Goal: Information Seeking & Learning: Learn about a topic

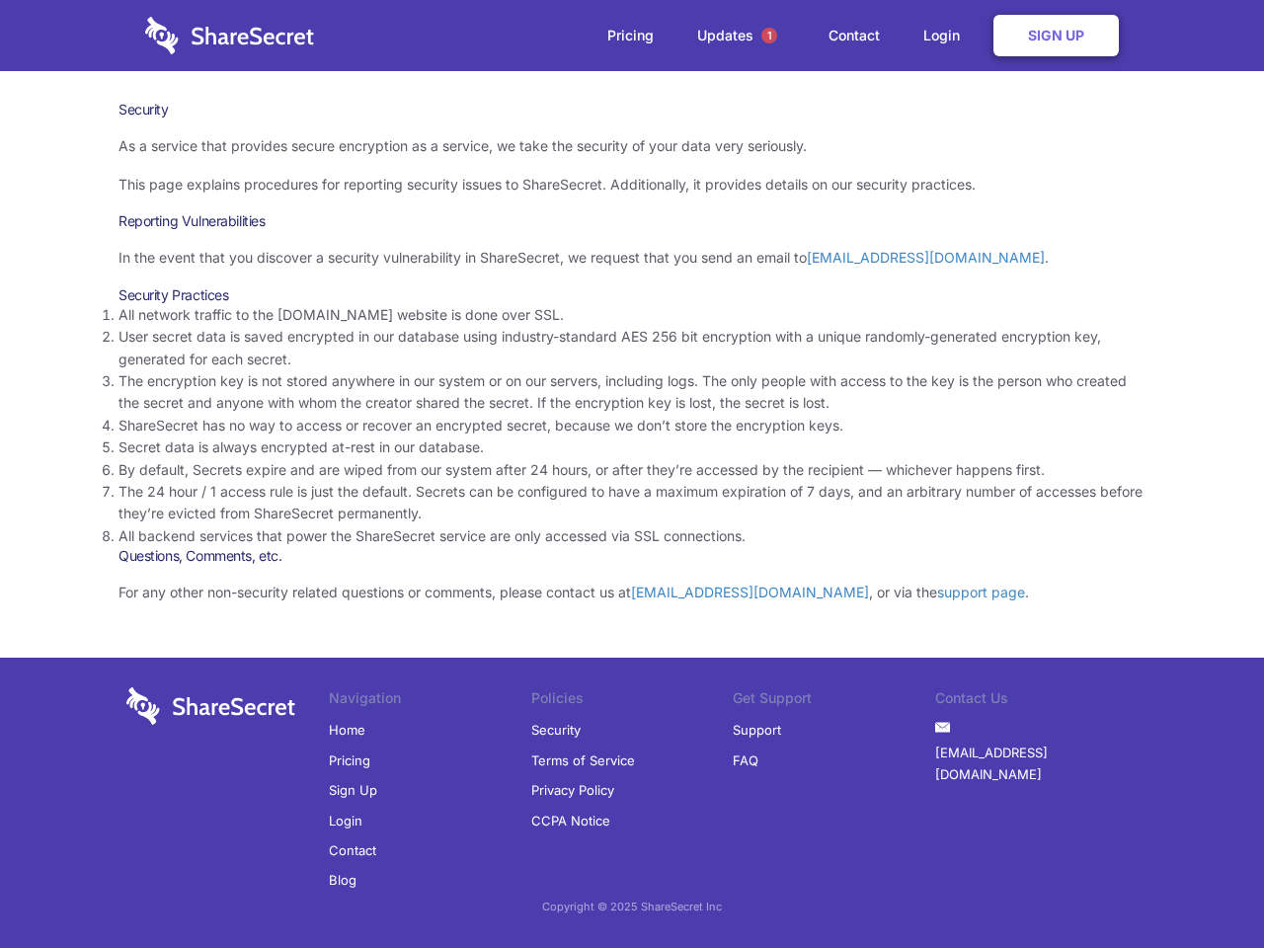
click at [632, 474] on li "By default, Secrets expire and are wiped from our system after 24 hours, or aft…" at bounding box center [631, 470] width 1027 height 22
click at [769, 36] on span "1" at bounding box center [769, 36] width 16 height 16
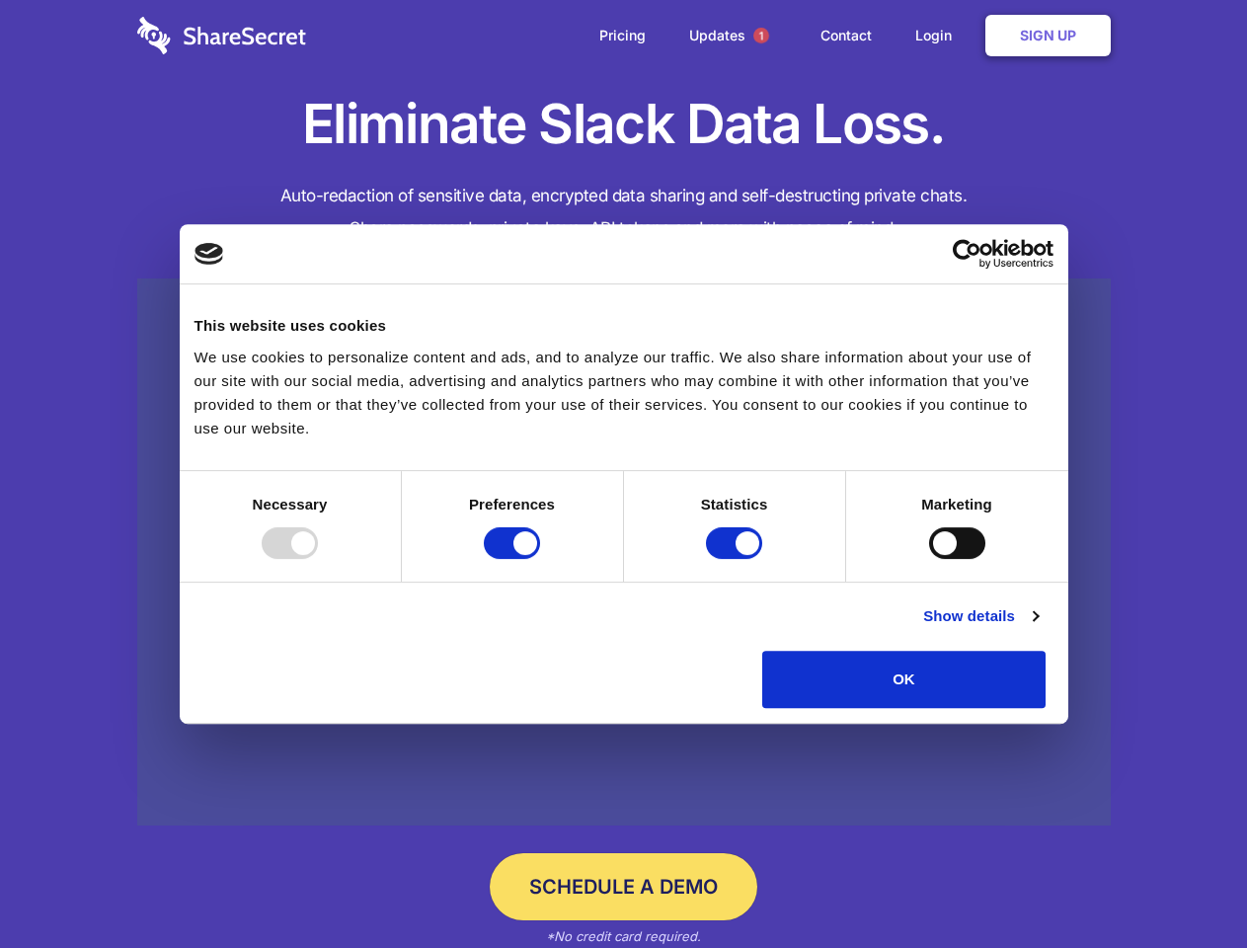
click at [318, 559] on div at bounding box center [290, 543] width 56 height 32
click at [540, 559] on input "Preferences" at bounding box center [512, 543] width 56 height 32
checkbox input "false"
click at [737, 559] on input "Statistics" at bounding box center [734, 543] width 56 height 32
checkbox input "false"
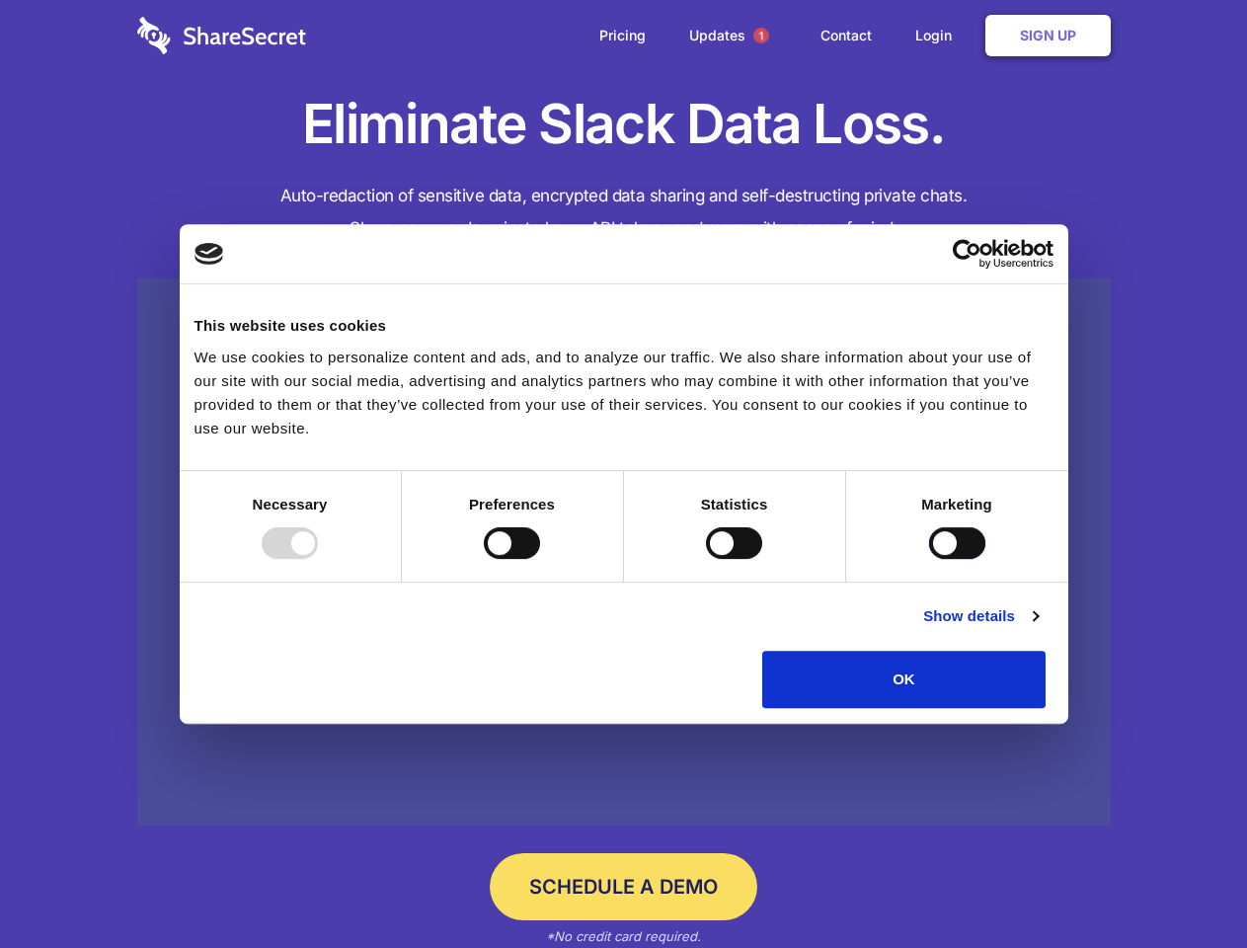
click at [929, 559] on input "Marketing" at bounding box center [957, 543] width 56 height 32
checkbox input "true"
click at [1038, 628] on link "Show details" at bounding box center [980, 616] width 115 height 24
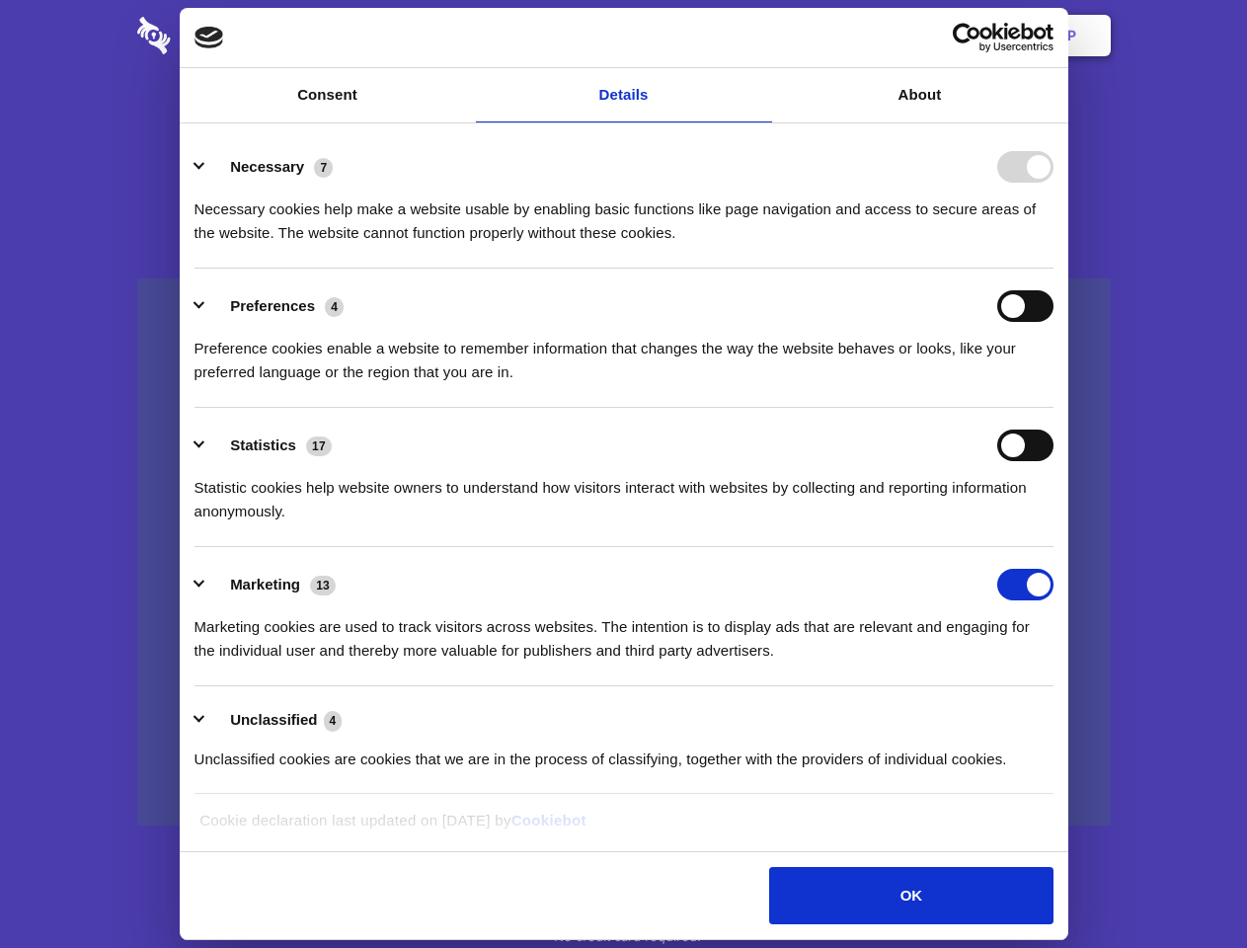
click at [1053, 269] on li "Necessary 7 Necessary cookies help make a website usable by enabling basic func…" at bounding box center [624, 198] width 859 height 139
click at [760, 36] on span "1" at bounding box center [761, 36] width 16 height 16
